Goal: Navigation & Orientation: Find specific page/section

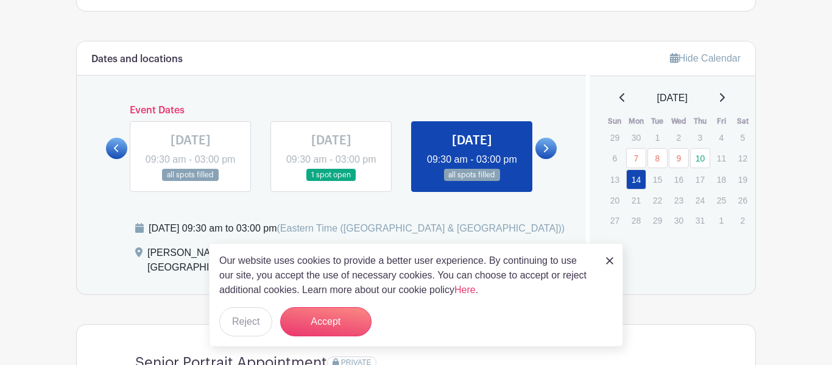
scroll to position [650, 0]
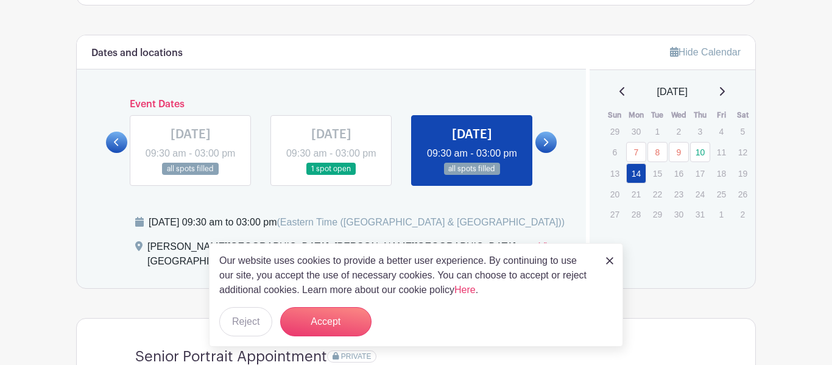
click at [609, 265] on link at bounding box center [609, 260] width 7 height 15
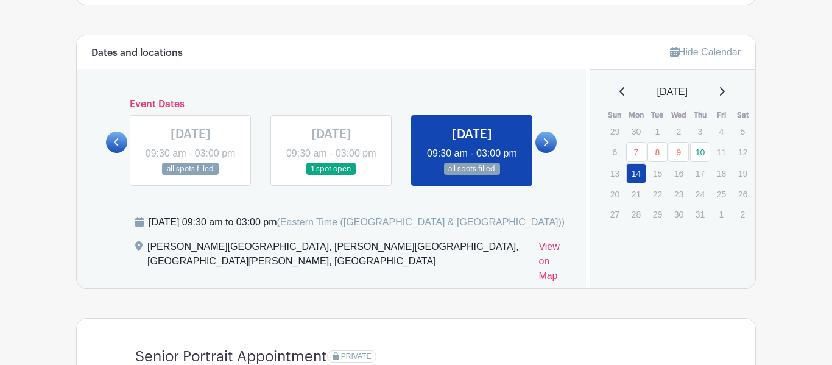
click at [620, 94] on icon at bounding box center [622, 91] width 6 height 10
click at [620, 96] on icon at bounding box center [622, 91] width 6 height 10
click at [620, 94] on icon at bounding box center [622, 91] width 6 height 10
click at [738, 92] on div "[DATE]" at bounding box center [672, 92] width 137 height 15
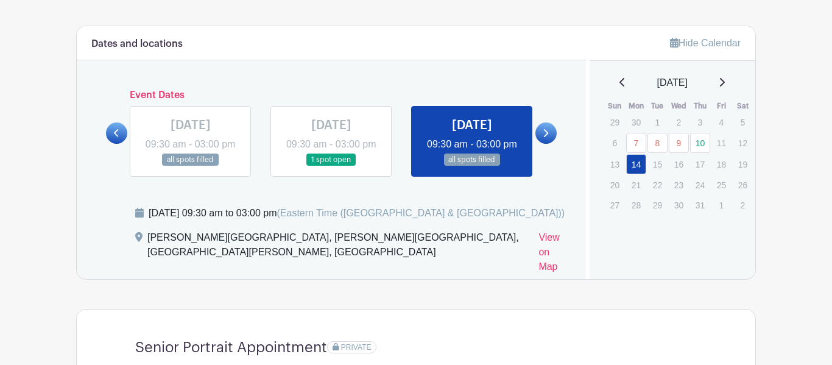
scroll to position [662, 0]
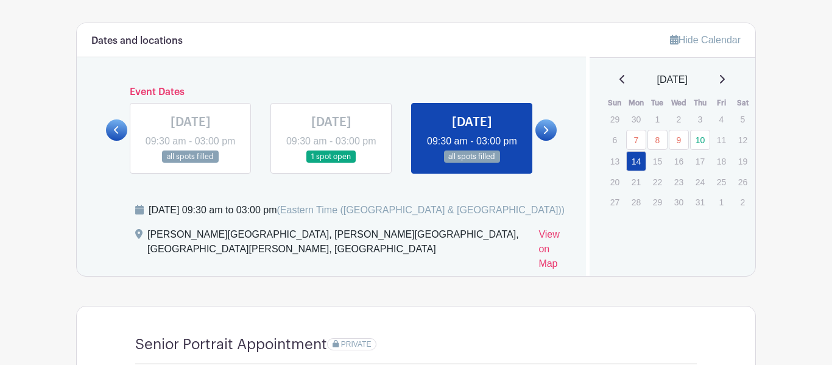
click at [122, 137] on link at bounding box center [116, 129] width 21 height 21
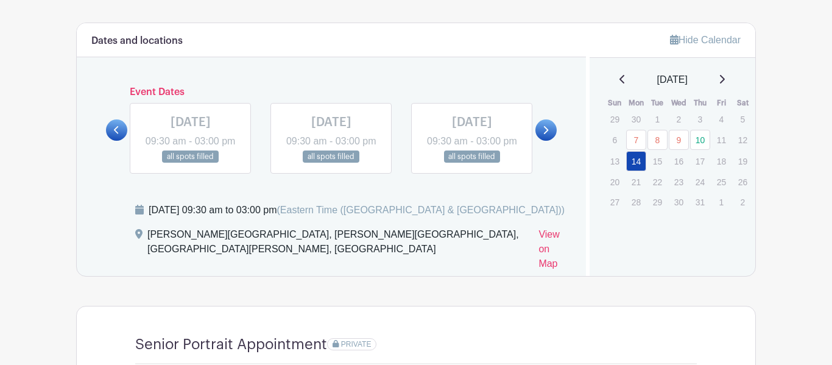
click at [116, 135] on icon at bounding box center [116, 129] width 5 height 9
click at [117, 135] on icon at bounding box center [116, 129] width 5 height 9
click at [121, 141] on link at bounding box center [116, 129] width 21 height 21
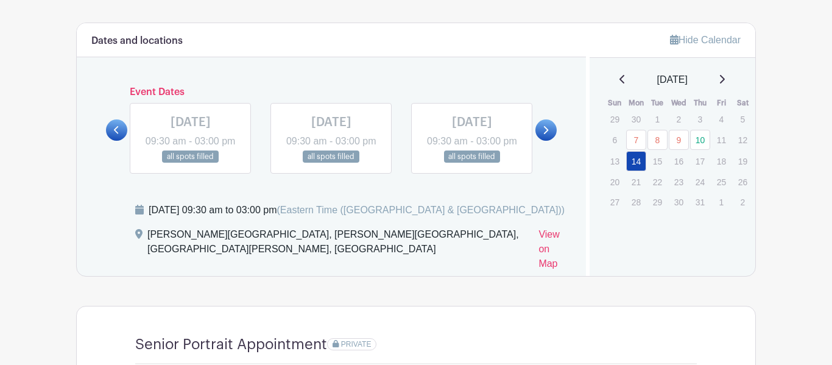
click at [553, 141] on link at bounding box center [545, 129] width 21 height 21
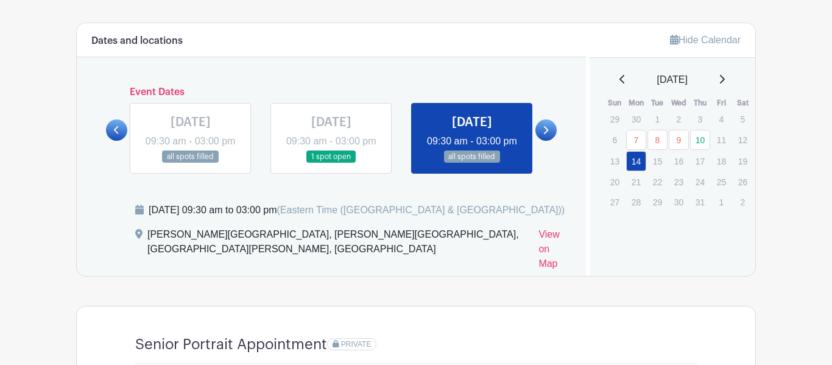
click at [553, 141] on link at bounding box center [545, 129] width 21 height 21
click at [551, 141] on link at bounding box center [545, 129] width 21 height 21
click at [719, 77] on div "[DATE]" at bounding box center [672, 79] width 137 height 15
click at [720, 77] on icon at bounding box center [721, 79] width 6 height 10
click at [724, 82] on icon at bounding box center [721, 79] width 6 height 10
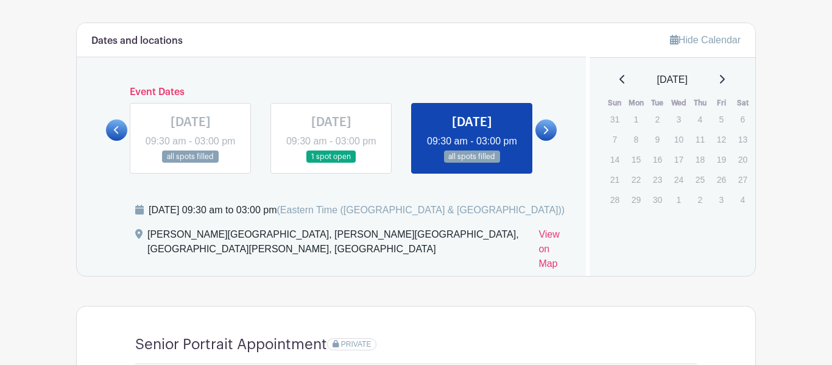
click at [724, 82] on icon at bounding box center [721, 79] width 6 height 10
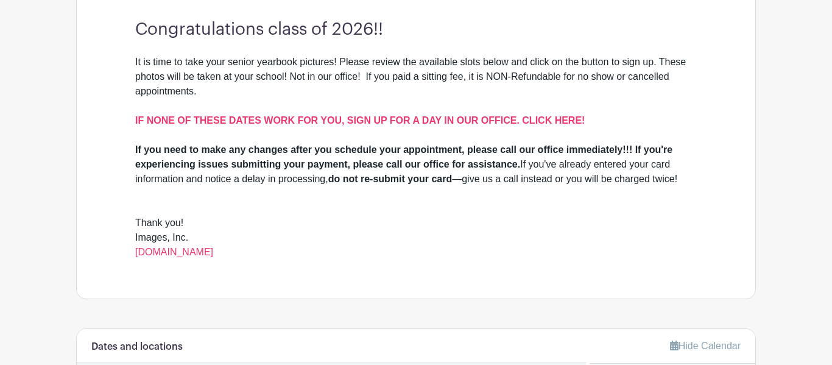
scroll to position [359, 0]
